Goal: Use online tool/utility: Utilize a website feature to perform a specific function

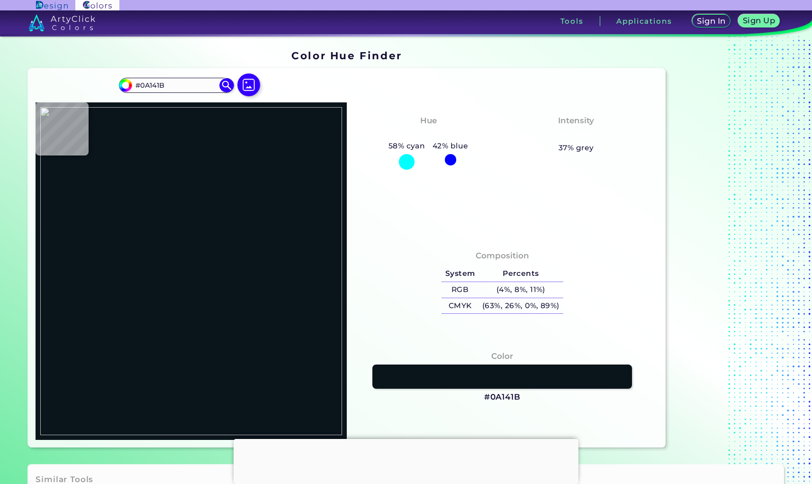
type input "#b1ab9f"
type input "#B1AB9F"
type input "#a8a296"
type input "#A8A296"
type input "#aba599"
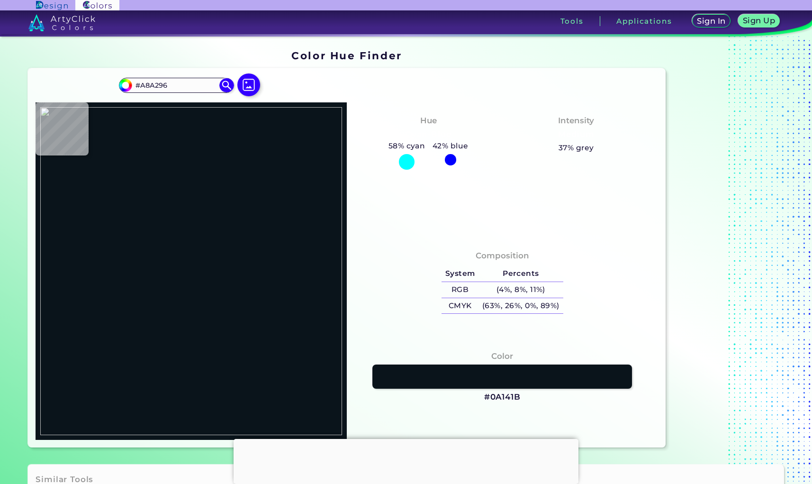
type input "#ABA599"
type input "#b2aca0"
type input "#B2ACA0"
type input "#9f998d"
type input "#9F998D"
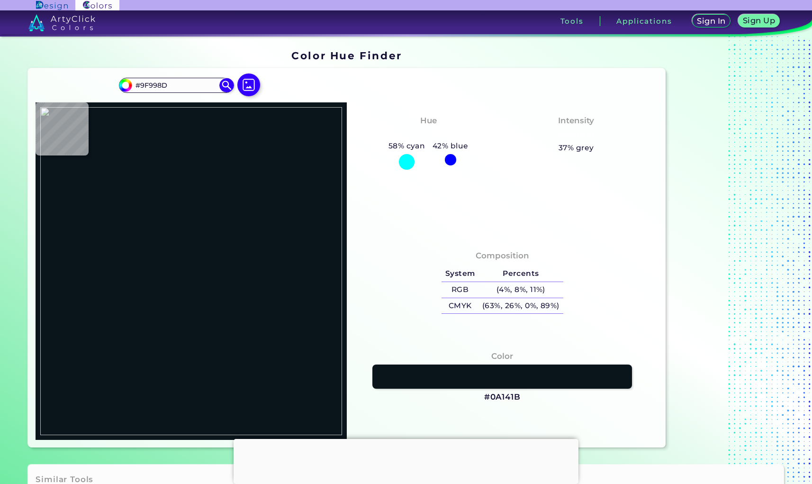
type input "#a19b8f"
type input "#A19B8F"
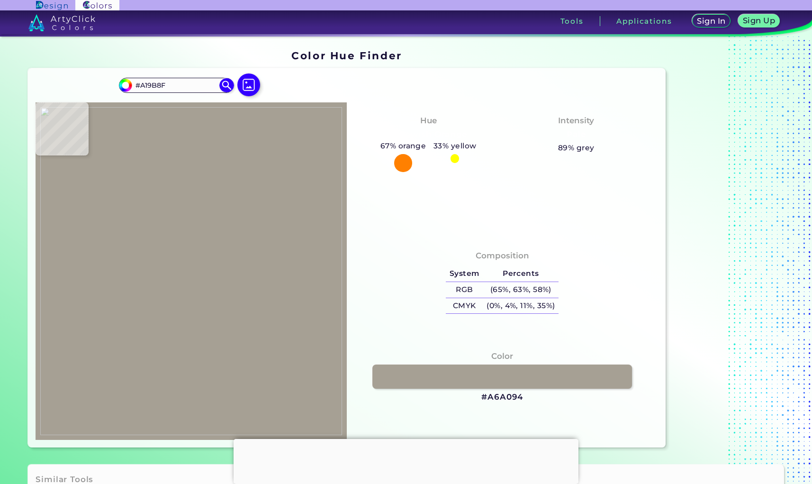
type input "#a6a094"
type input "#A6A094"
type input "#a29c90"
type input "#A29C90"
type input "#a09a8e"
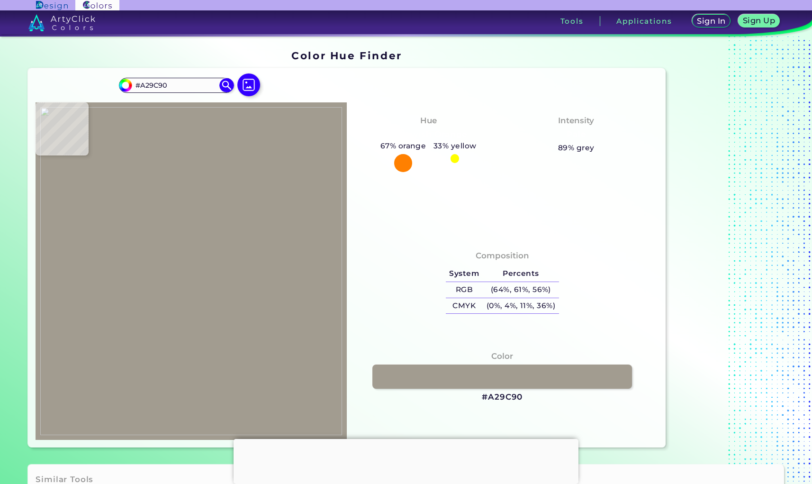
type input "#A09A8E"
click at [222, 172] on img at bounding box center [191, 271] width 302 height 328
click at [503, 383] on link at bounding box center [502, 376] width 262 height 25
click at [475, 380] on link at bounding box center [502, 376] width 262 height 25
click at [585, 371] on link at bounding box center [502, 376] width 262 height 25
